Goal: Find specific page/section: Find specific page/section

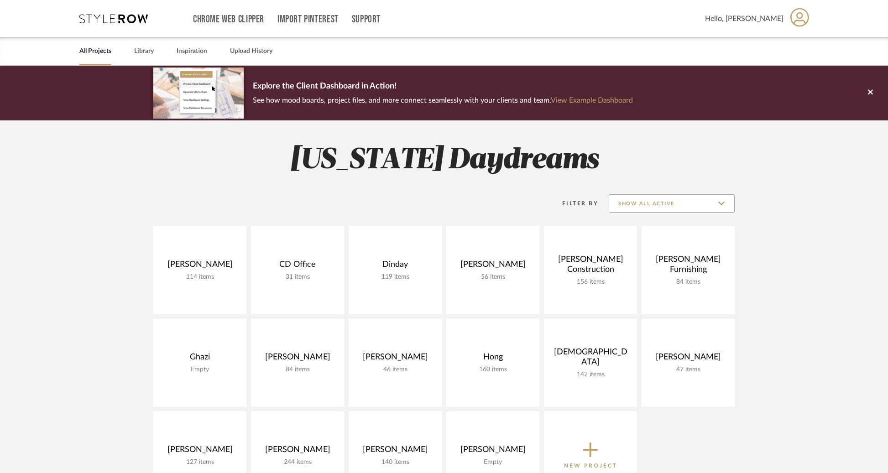
click at [660, 208] on input "Show All Active" at bounding box center [672, 203] width 126 height 18
click at [645, 262] on span "Archived" at bounding box center [671, 270] width 125 height 22
type input "Archived"
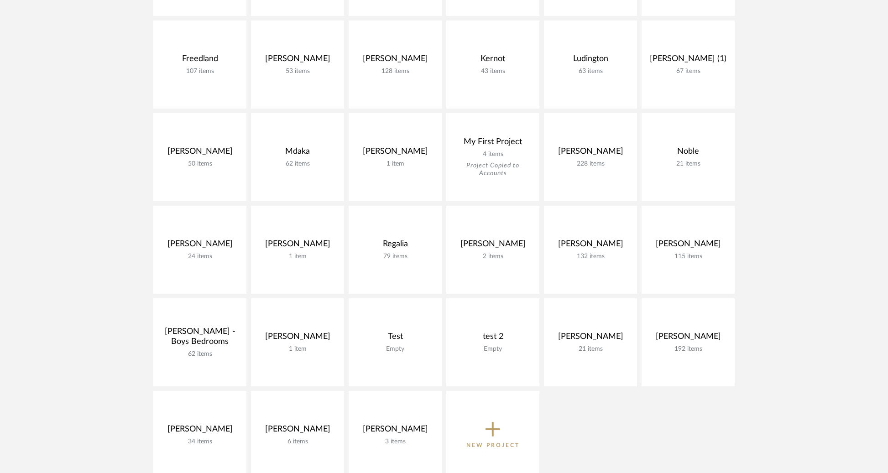
scroll to position [447, 0]
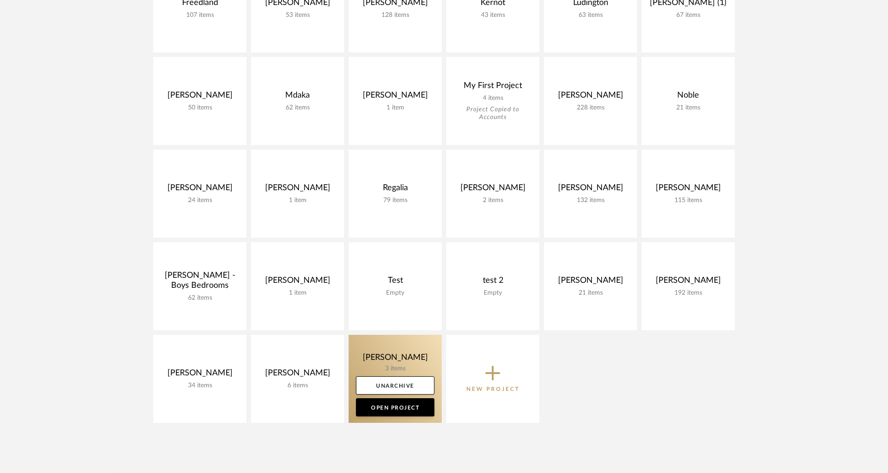
click at [407, 357] on link at bounding box center [395, 379] width 93 height 88
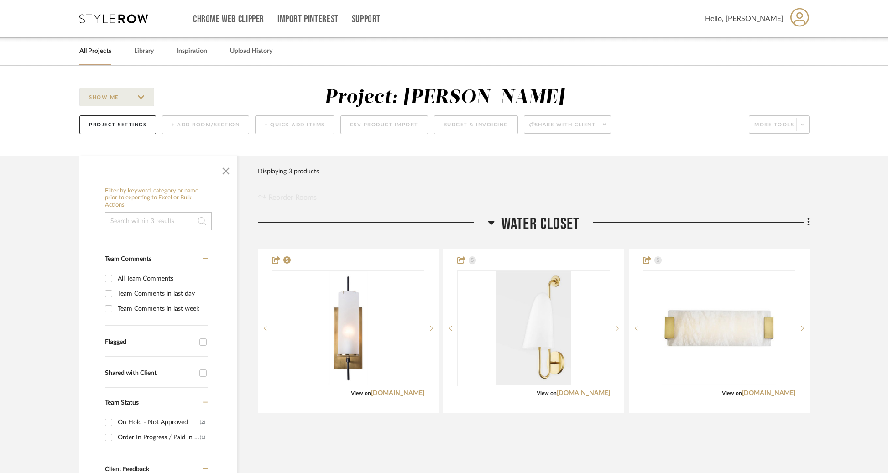
click at [107, 56] on link "All Projects" at bounding box center [95, 51] width 32 height 12
